Goal: Task Accomplishment & Management: Manage account settings

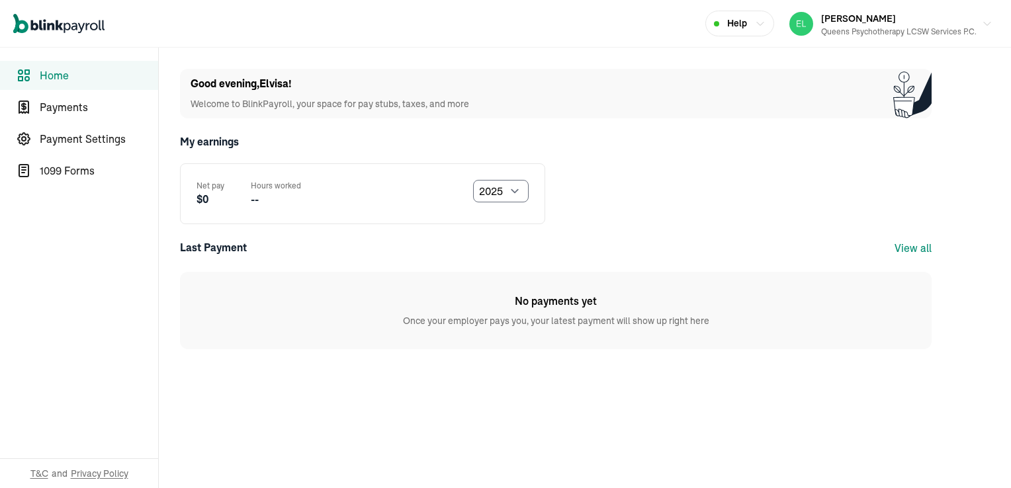
select select "2025"
click at [71, 75] on span "Home" at bounding box center [99, 75] width 118 height 16
click at [64, 102] on span "Payments" at bounding box center [99, 107] width 118 height 16
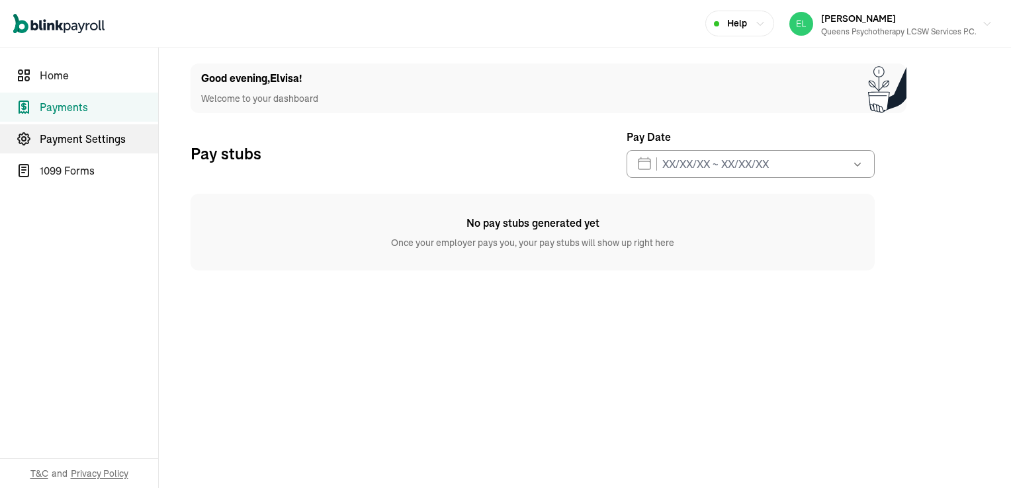
click at [86, 136] on span "Payment Settings" at bounding box center [99, 139] width 118 height 16
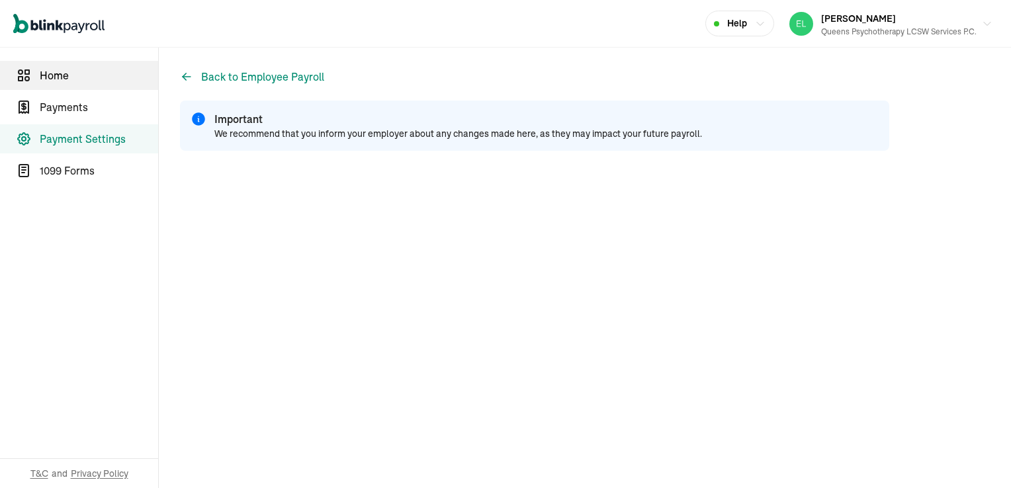
click at [50, 68] on span "Home" at bounding box center [99, 75] width 118 height 16
select select "2025"
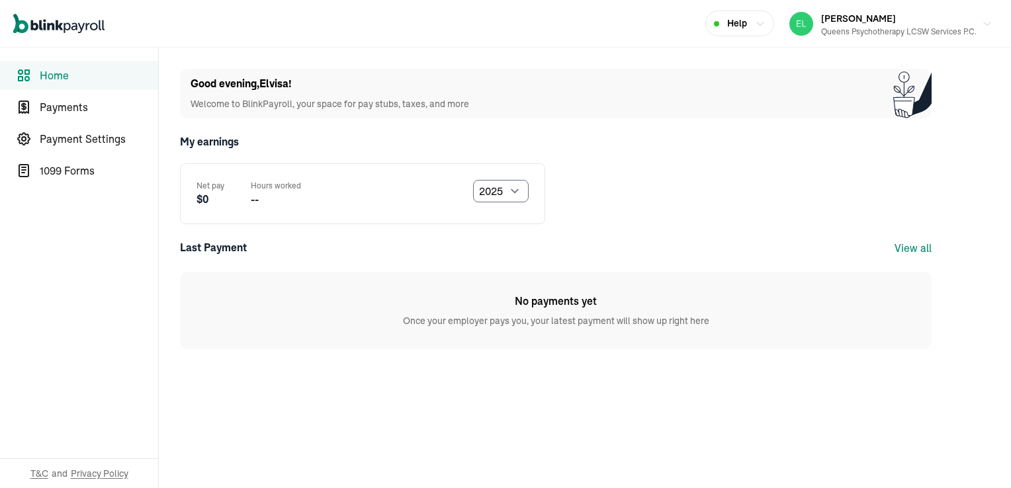
click at [55, 73] on span "Home" at bounding box center [99, 75] width 118 height 16
click at [66, 107] on span "Payments" at bounding box center [99, 107] width 118 height 16
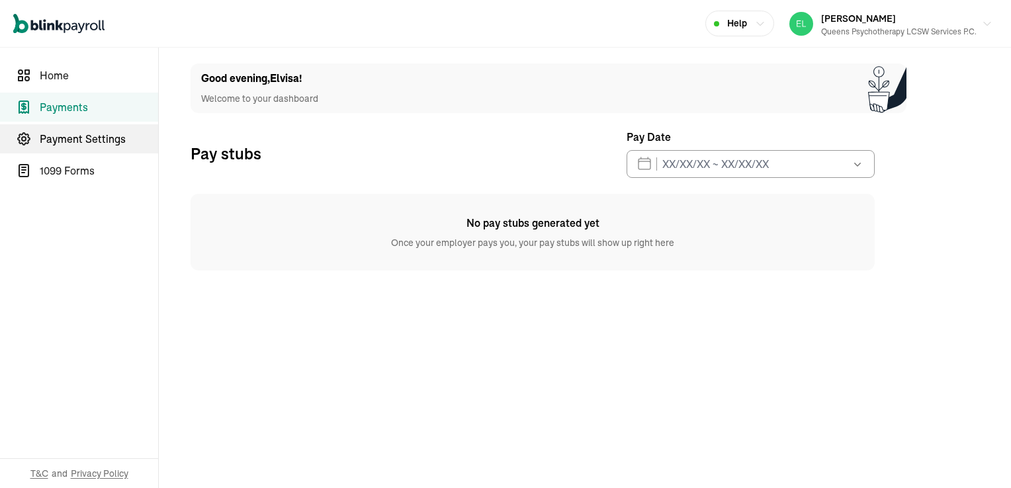
click at [81, 134] on span "Payment Settings" at bounding box center [99, 139] width 118 height 16
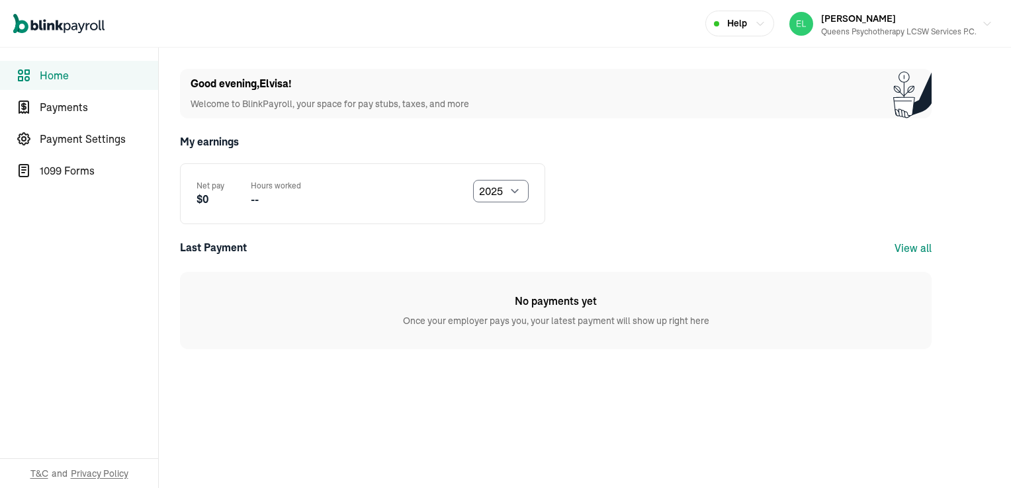
select select "2025"
click at [71, 75] on span "Home" at bounding box center [99, 75] width 118 height 16
click at [64, 102] on span "Payments" at bounding box center [99, 107] width 118 height 16
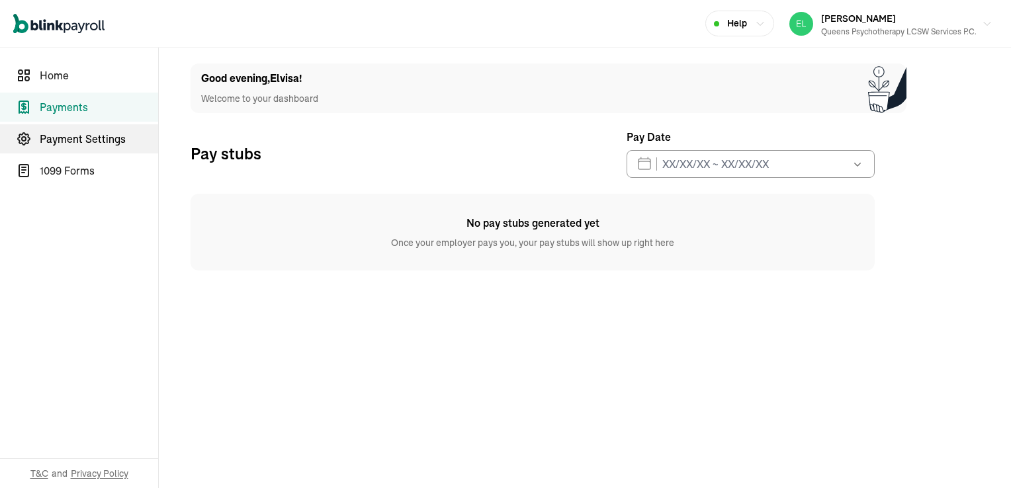
click at [86, 136] on span "Payment Settings" at bounding box center [99, 139] width 118 height 16
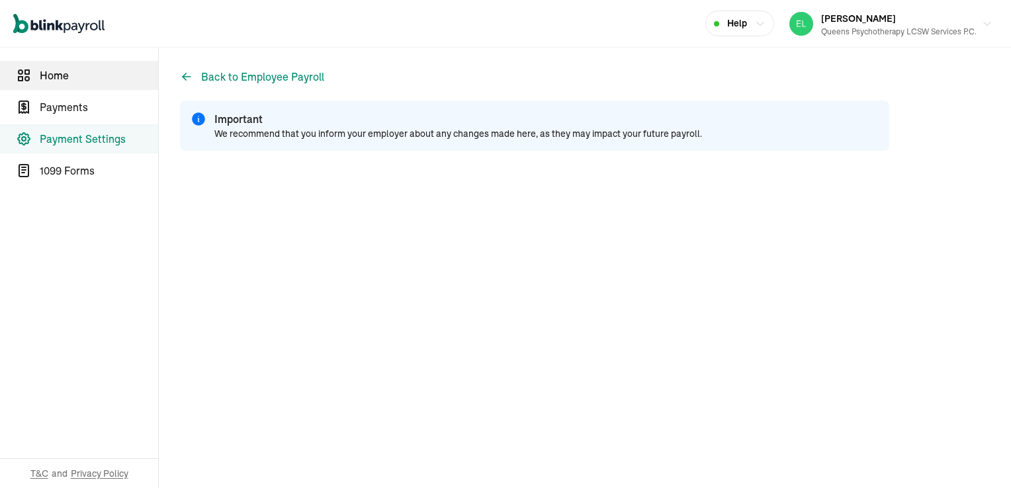
click at [50, 68] on span "Home" at bounding box center [99, 75] width 118 height 16
select select "2025"
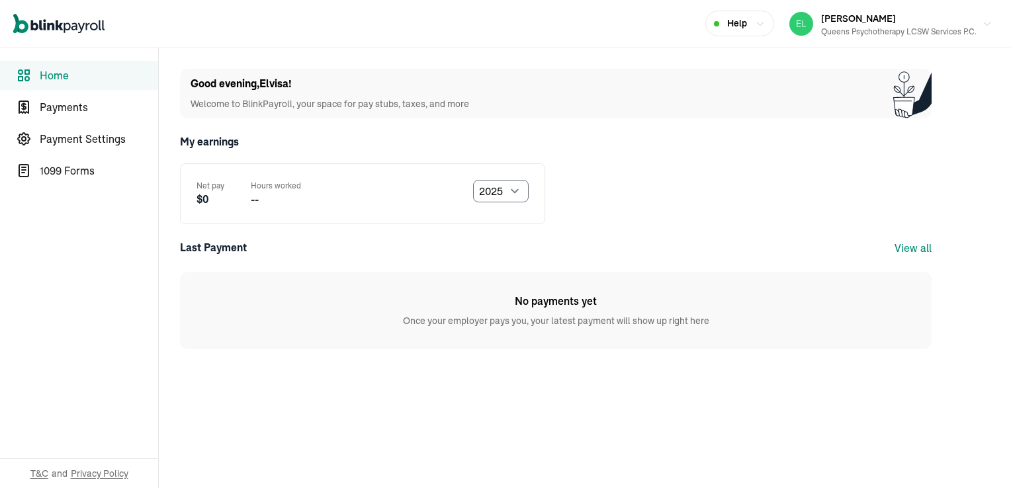
click at [55, 73] on span "Home" at bounding box center [99, 75] width 118 height 16
click at [66, 107] on span "Payments" at bounding box center [99, 107] width 118 height 16
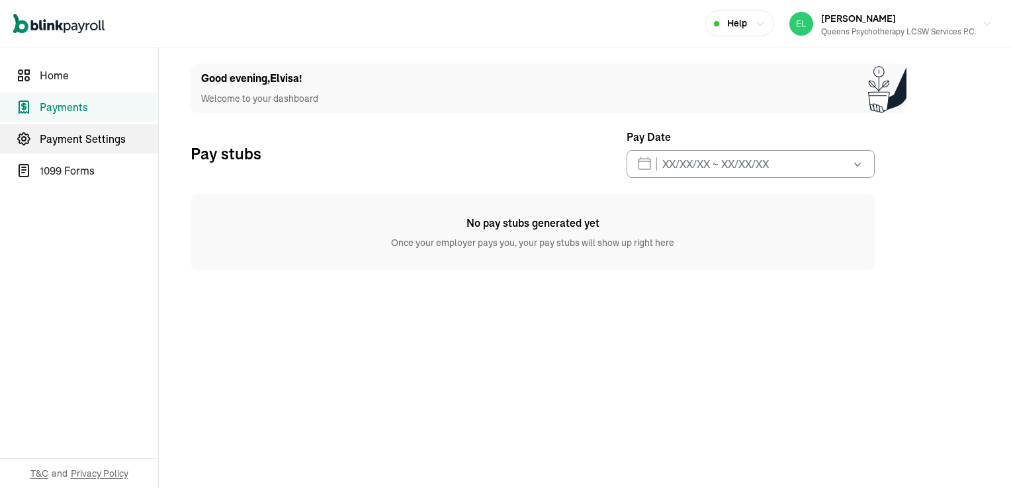
click at [81, 134] on span "Payment Settings" at bounding box center [99, 139] width 118 height 16
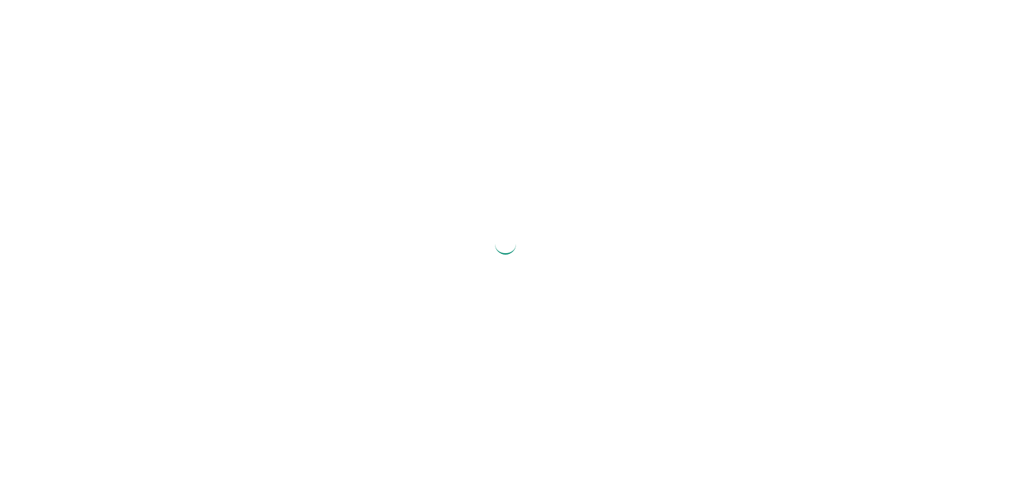
select select "2025"
